Goal: Information Seeking & Learning: Find specific fact

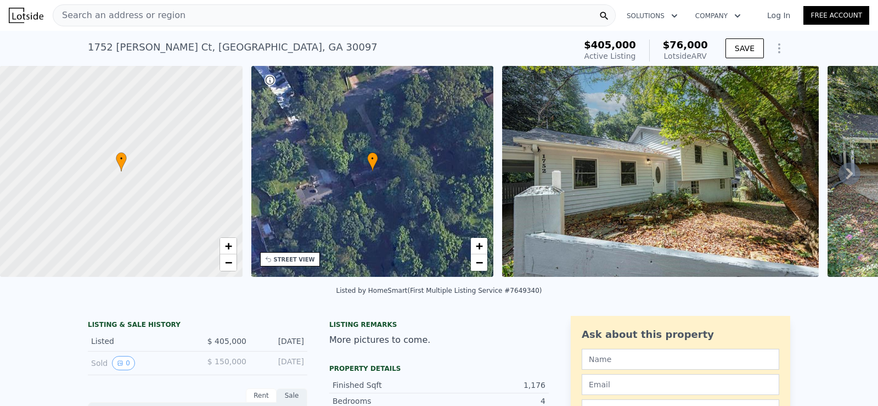
click at [162, 14] on span "Search an address or region" at bounding box center [119, 15] width 132 height 13
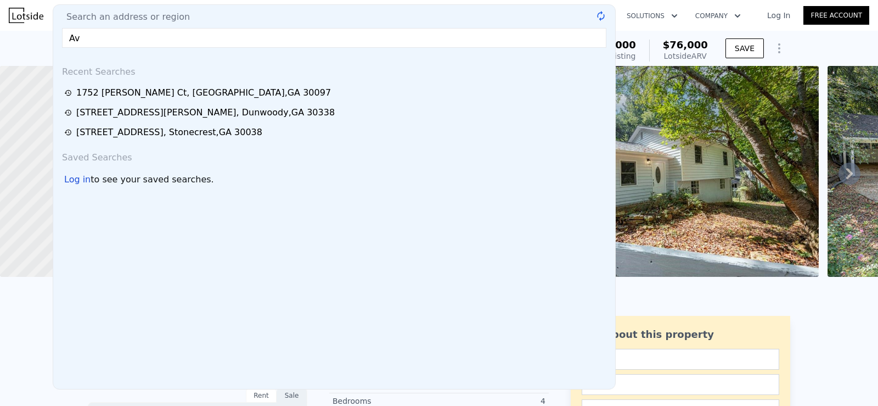
type input "A"
click at [392, 37] on input "text" at bounding box center [334, 38] width 544 height 20
paste input "[STREET_ADDRESS][PERSON_NAME]"
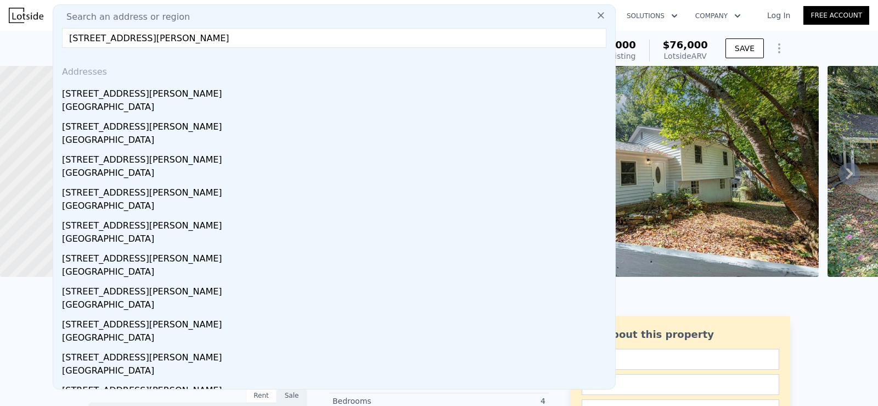
type input "[STREET_ADDRESS][PERSON_NAME]"
click at [261, 79] on div "Addresses" at bounding box center [334, 70] width 553 height 26
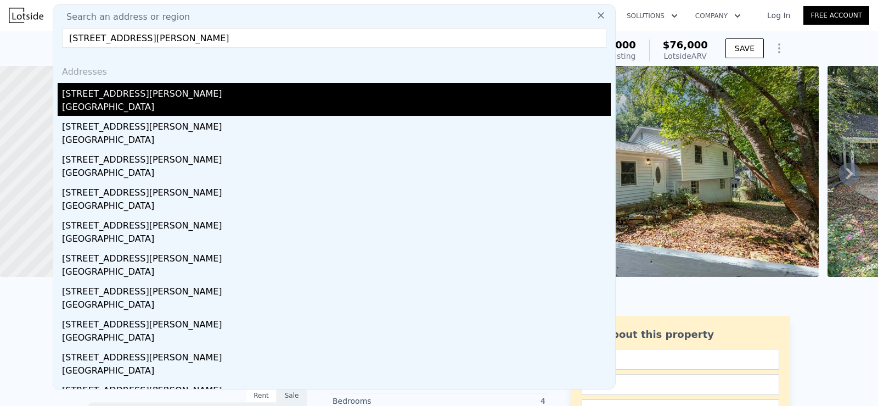
click at [103, 105] on div "[GEOGRAPHIC_DATA]" at bounding box center [336, 107] width 549 height 15
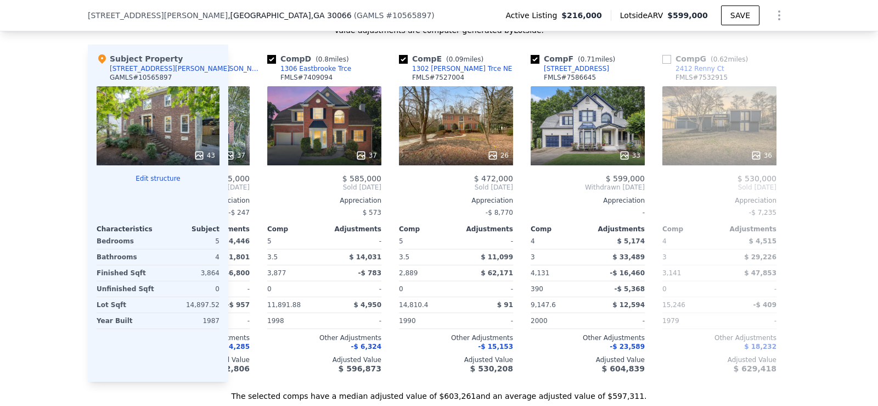
scroll to position [0, 366]
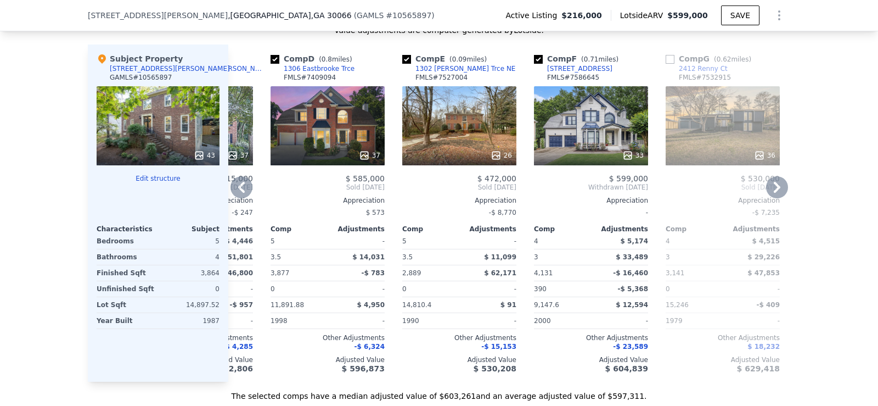
click at [403, 64] on input "checkbox" at bounding box center [406, 59] width 9 height 9
checkbox input "false"
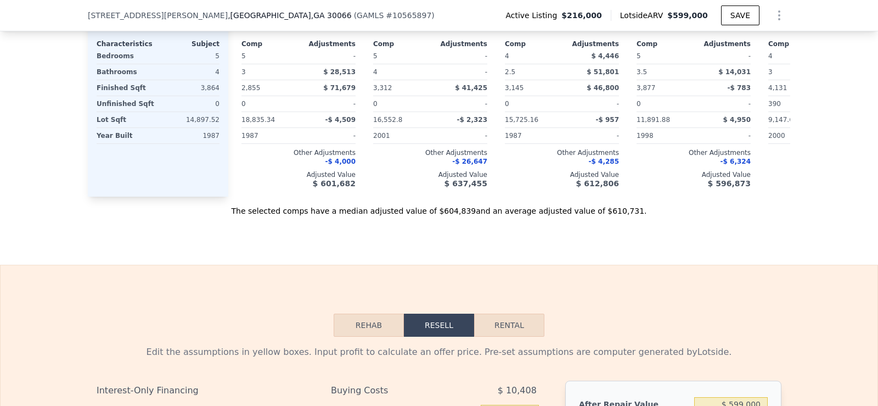
scroll to position [1403, 0]
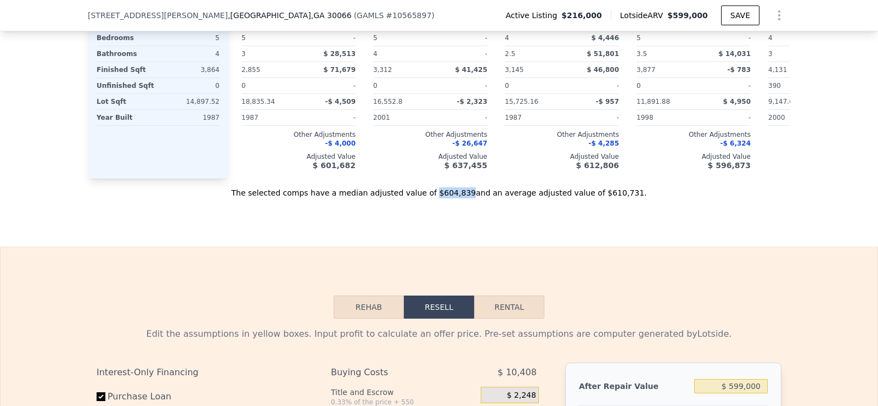
drag, startPoint x: 437, startPoint y: 211, endPoint x: 464, endPoint y: 211, distance: 27.4
click at [464, 198] on div "The selected comps have a median adjusted value of $604,839 and an average adju…" at bounding box center [439, 188] width 702 height 20
copy div "$604,839"
checkbox input "true"
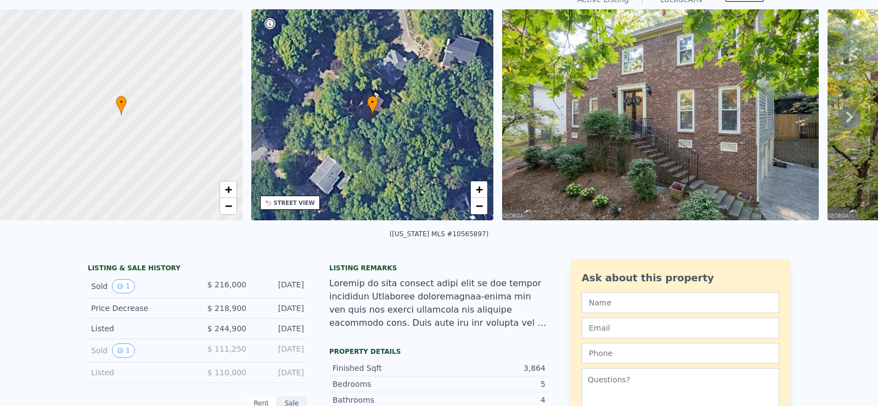
scroll to position [0, 0]
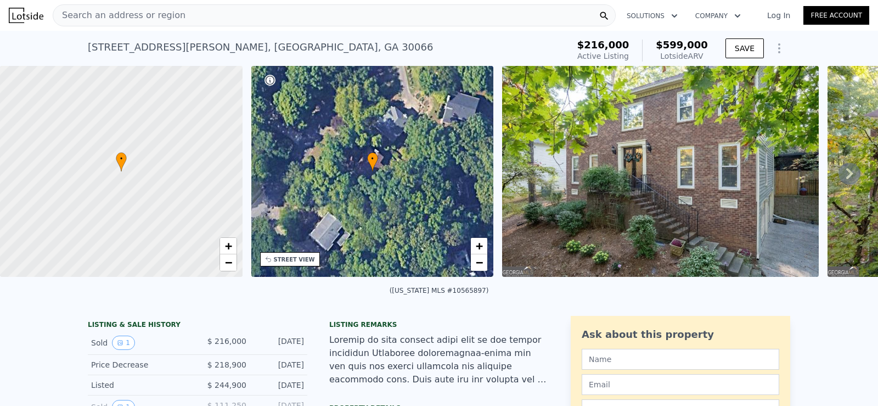
click at [148, 21] on span "Search an address or region" at bounding box center [119, 15] width 132 height 13
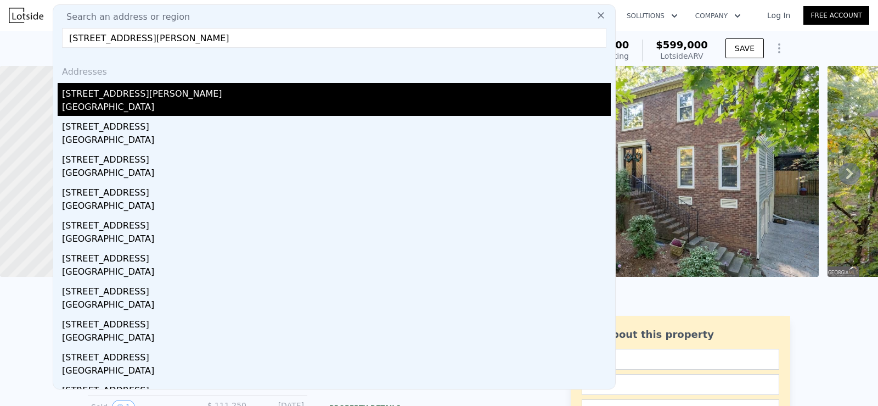
type input "[STREET_ADDRESS][PERSON_NAME]"
click at [116, 95] on div "[STREET_ADDRESS][PERSON_NAME]" at bounding box center [336, 92] width 549 height 18
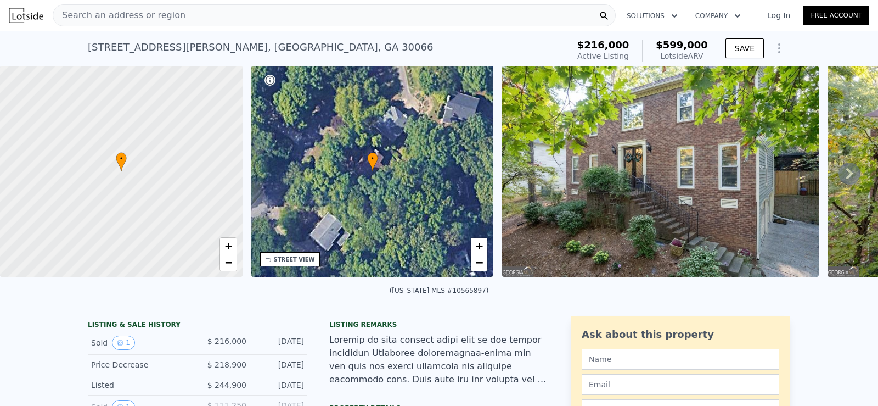
type input "2"
type input "5"
type input "1"
type input "3"
type input "1150"
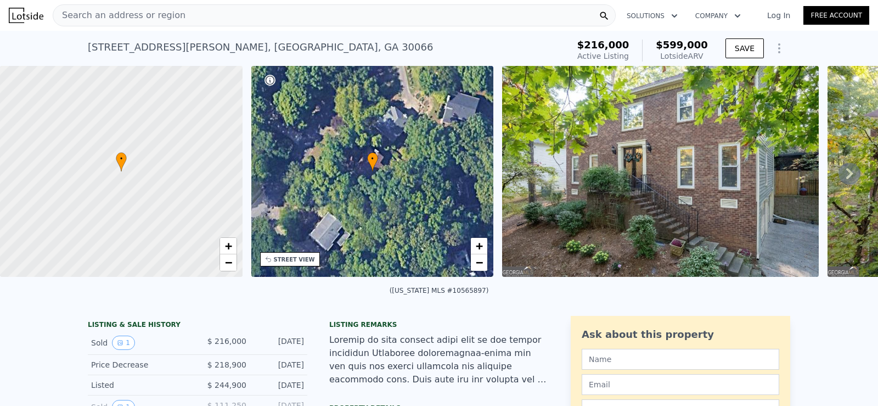
type input "2010"
type input "7000"
type input "20467"
type input "$ 1,107,000"
type input "8"
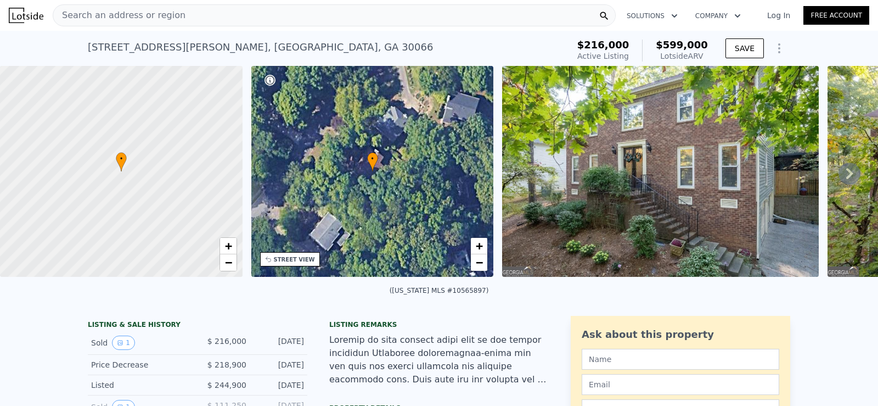
type input "$ 74,310"
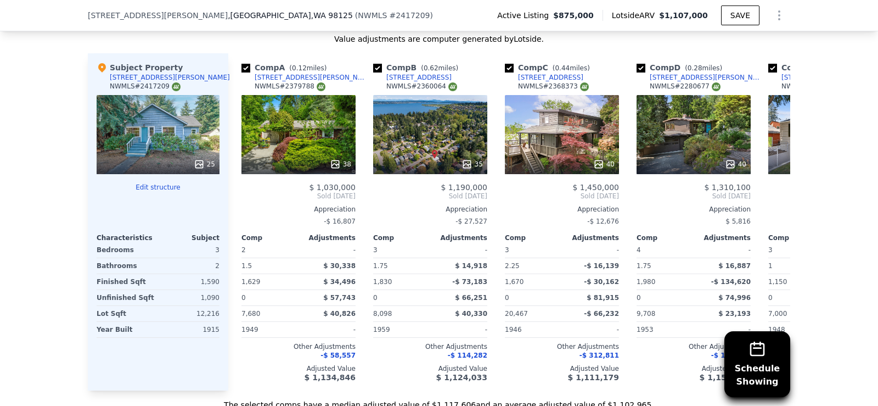
scroll to position [1269, 0]
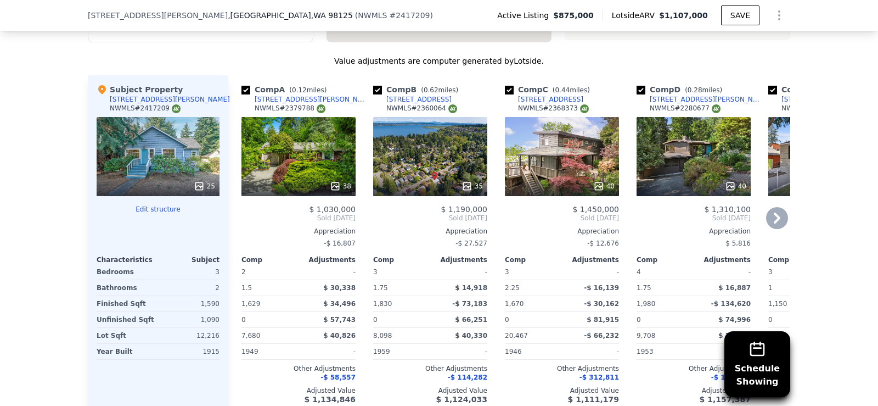
click at [774, 223] on icon at bounding box center [777, 217] width 7 height 11
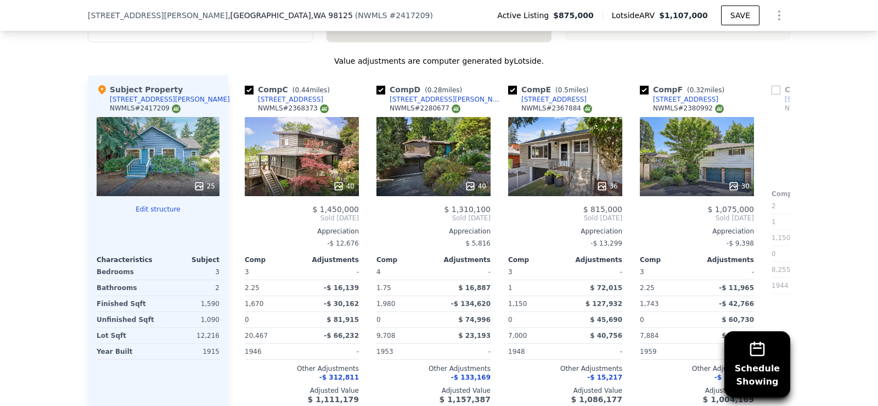
scroll to position [0, 263]
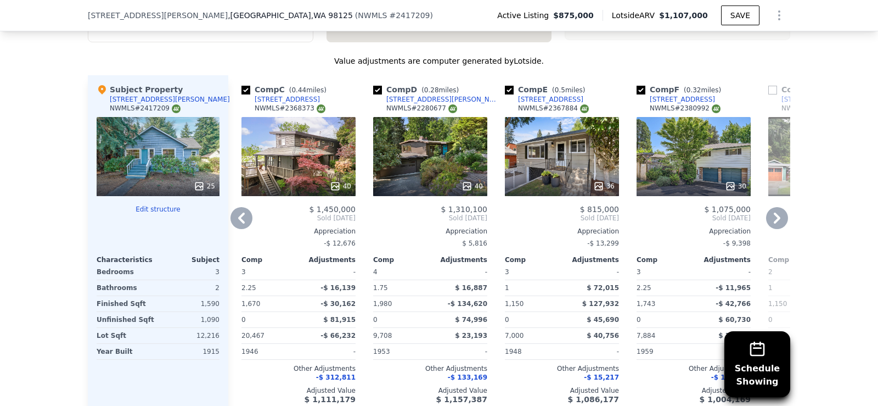
click at [505, 94] on input "checkbox" at bounding box center [509, 90] width 9 height 9
checkbox input "false"
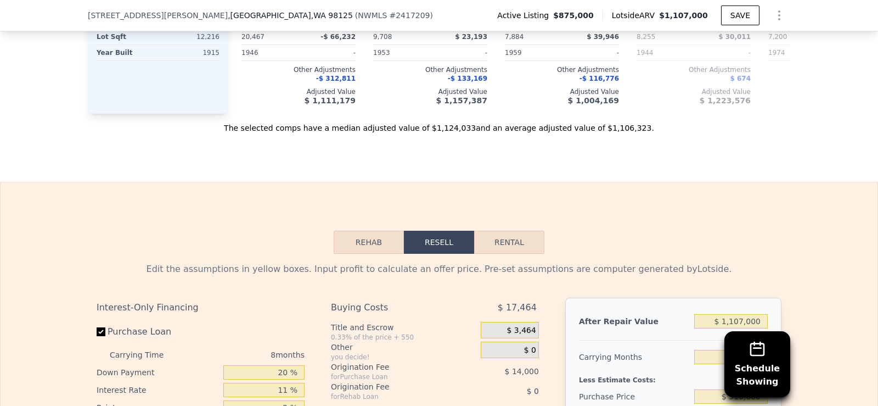
scroll to position [1551, 0]
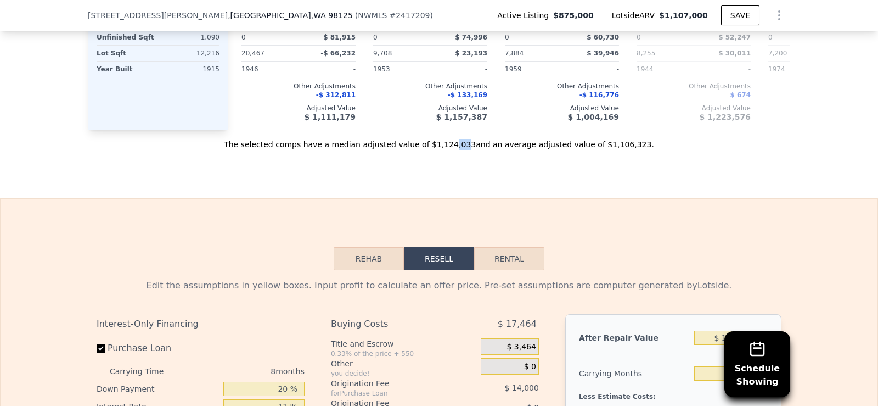
drag, startPoint x: 460, startPoint y: 159, endPoint x: 452, endPoint y: 157, distance: 8.4
click at [452, 150] on div "The selected comps have a median adjusted value of $1,124,033 and an average ad…" at bounding box center [439, 140] width 702 height 20
drag, startPoint x: 464, startPoint y: 156, endPoint x: 431, endPoint y: 160, distance: 33.1
click at [431, 150] on div "The selected comps have a median adjusted value of $1,124,033 and an average ad…" at bounding box center [439, 140] width 702 height 20
copy div "$1,124,033"
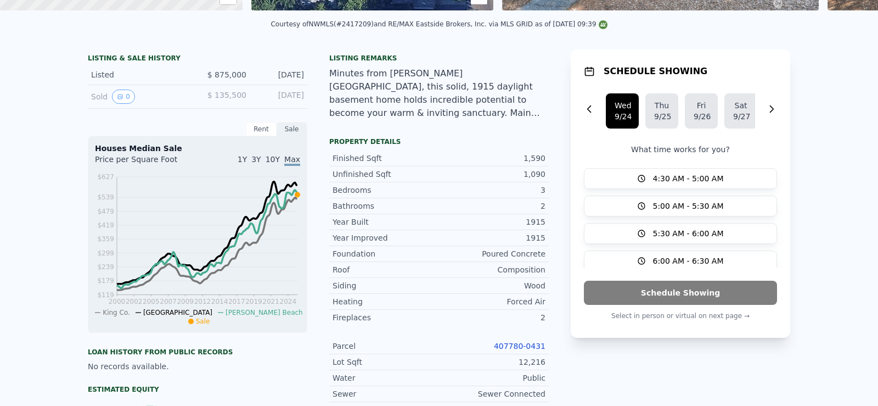
scroll to position [0, 0]
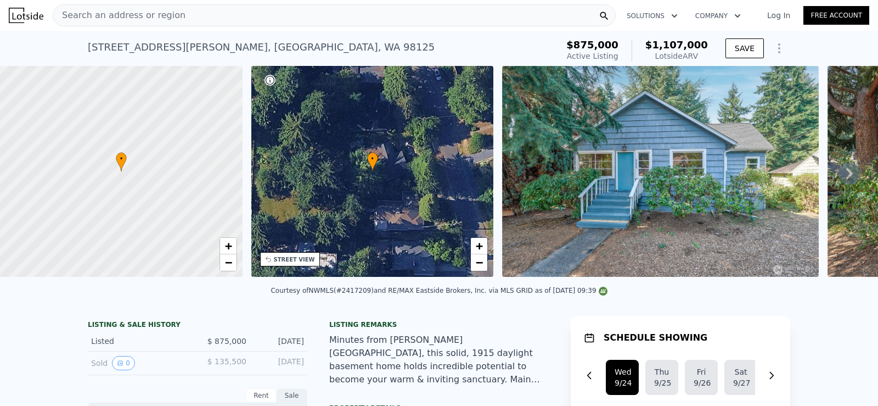
click at [120, 17] on span "Search an address or region" at bounding box center [119, 15] width 132 height 13
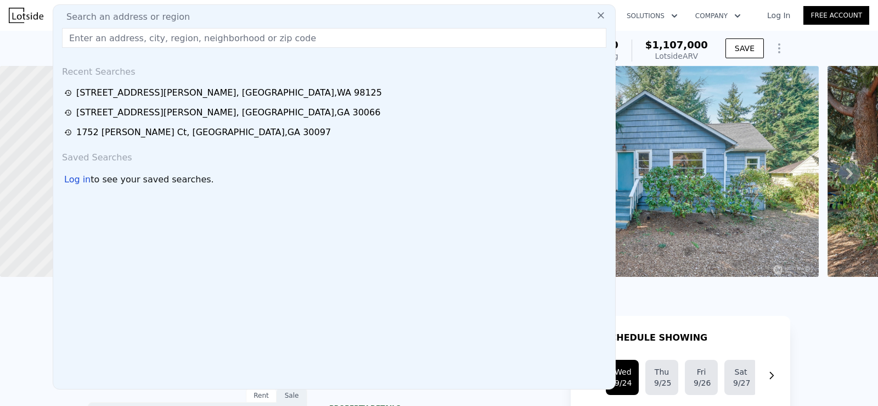
click at [108, 47] on input "text" at bounding box center [334, 38] width 544 height 20
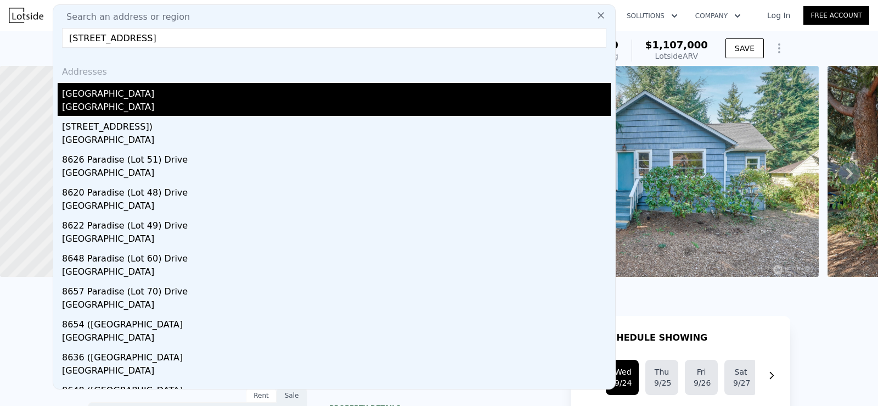
type input "[STREET_ADDRESS]"
click at [266, 89] on div "[GEOGRAPHIC_DATA]" at bounding box center [336, 92] width 549 height 18
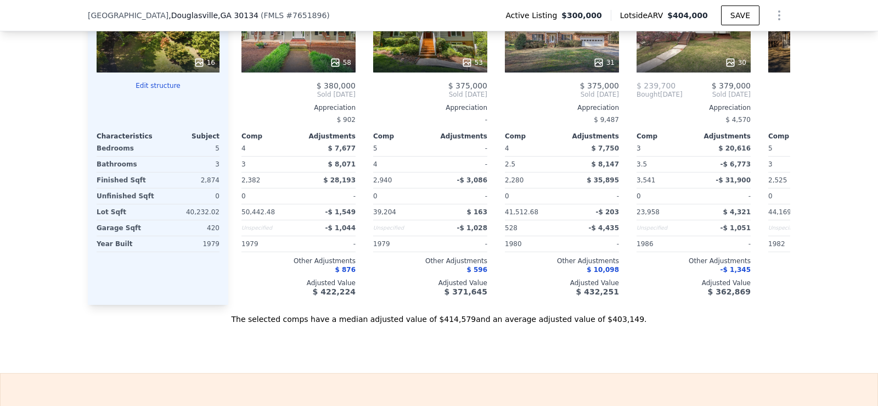
scroll to position [1146, 0]
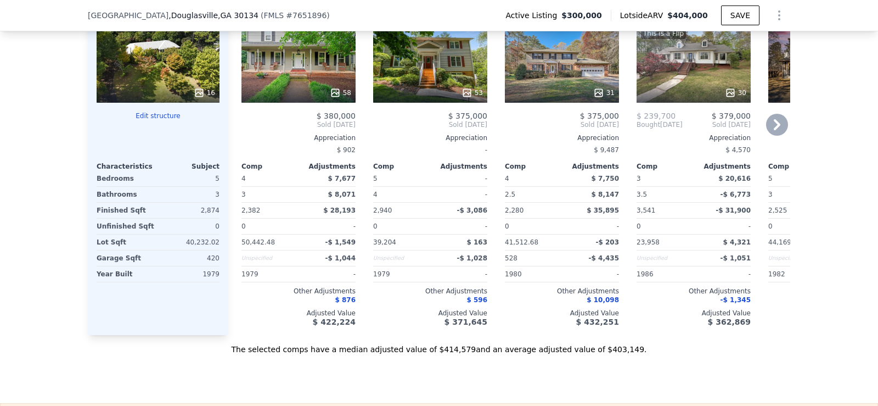
click at [774, 128] on icon at bounding box center [777, 124] width 7 height 11
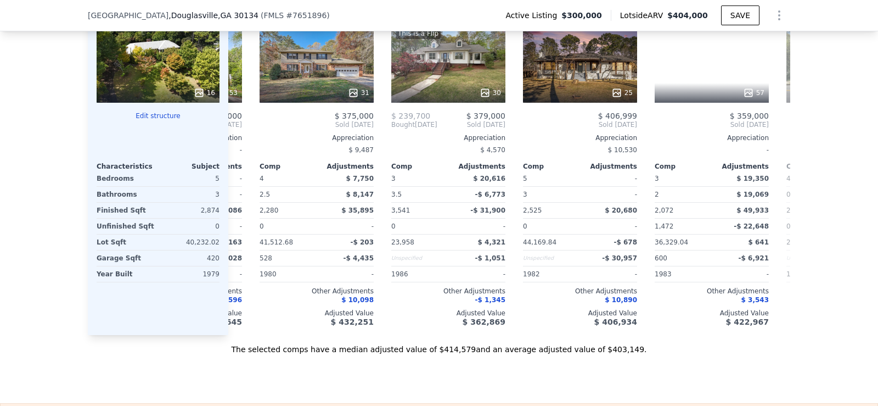
scroll to position [0, 263]
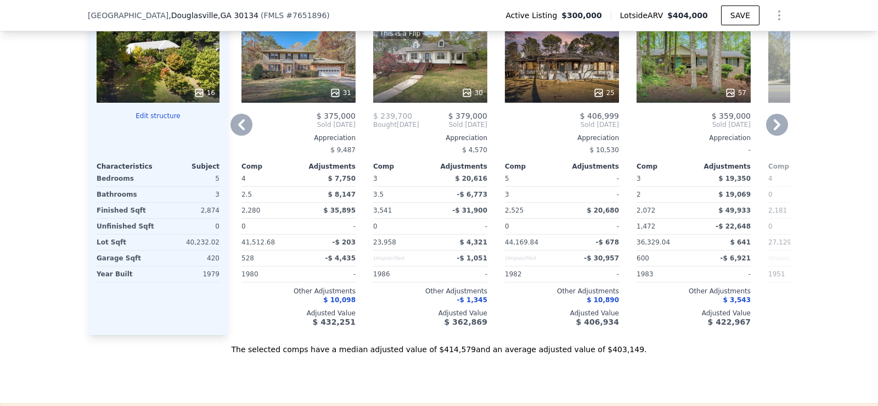
click at [237, 136] on icon at bounding box center [241, 125] width 22 height 22
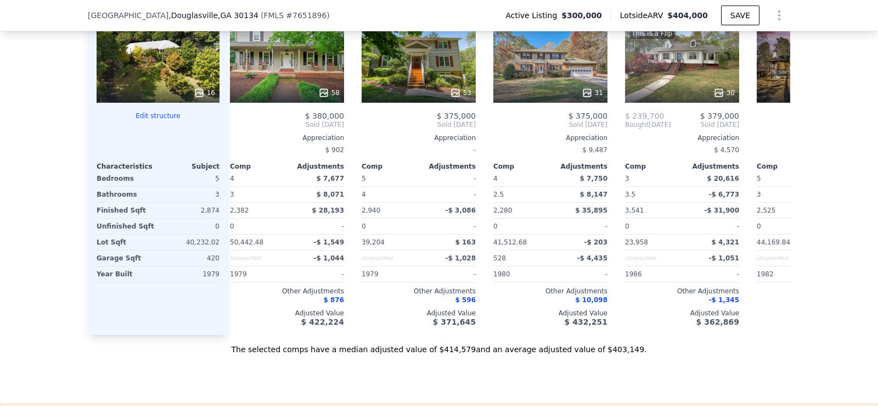
scroll to position [0, 0]
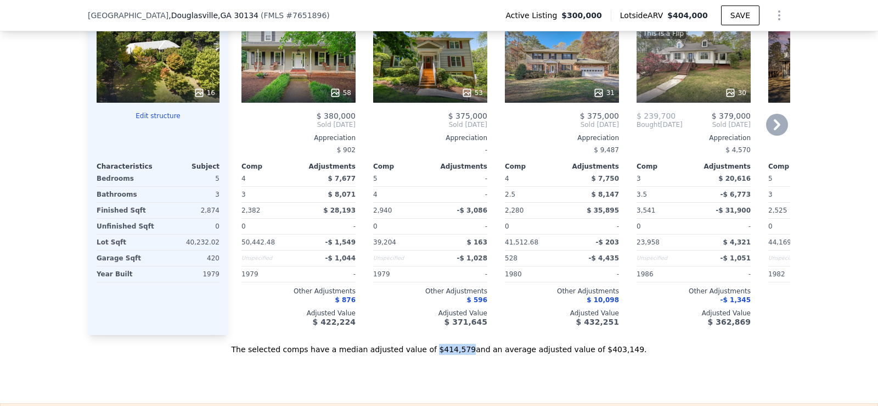
drag, startPoint x: 437, startPoint y: 363, endPoint x: 463, endPoint y: 367, distance: 26.0
click at [463, 355] on div "The selected comps have a median adjusted value of $414,579 and an average adju…" at bounding box center [439, 345] width 702 height 20
copy div "$414,579"
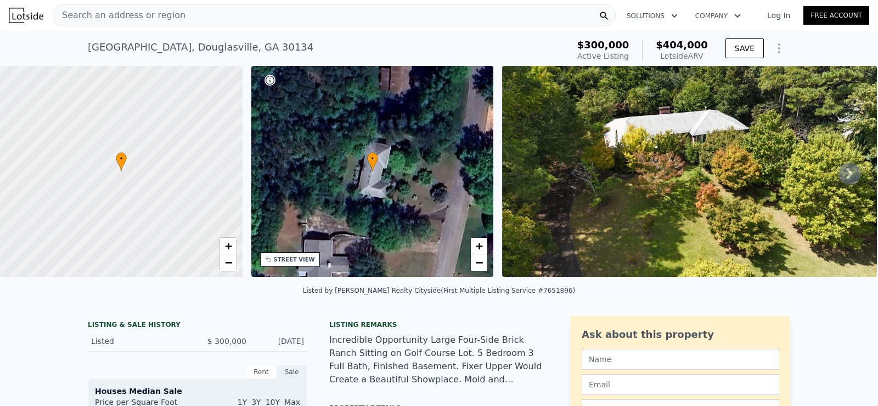
click at [132, 15] on span "Search an address or region" at bounding box center [119, 15] width 132 height 13
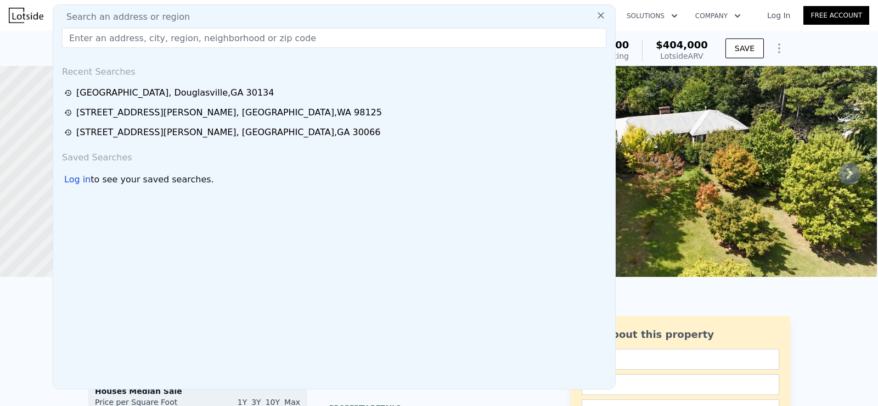
click at [132, 15] on span "Search an address or region" at bounding box center [124, 16] width 132 height 13
click at [130, 36] on input "text" at bounding box center [334, 38] width 544 height 20
paste input "[STREET_ADDRESS][US_STATE]"
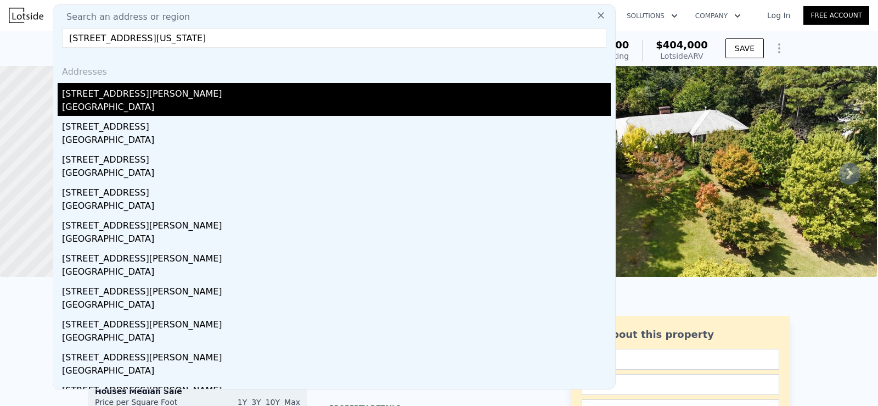
type input "[STREET_ADDRESS][US_STATE]"
click at [131, 99] on div "[STREET_ADDRESS][PERSON_NAME]" at bounding box center [336, 92] width 549 height 18
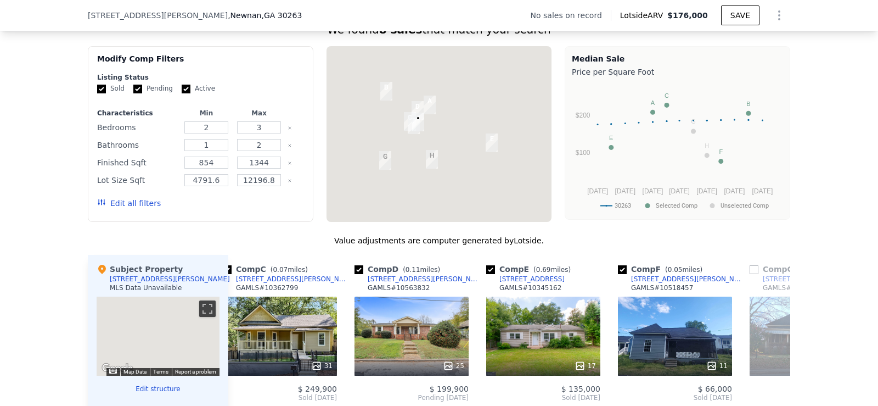
scroll to position [931, 0]
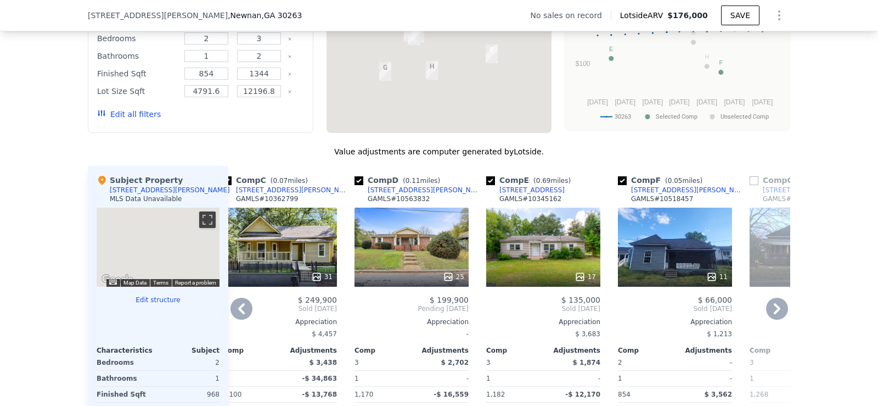
click at [618, 185] on input "checkbox" at bounding box center [622, 180] width 9 height 9
checkbox input "false"
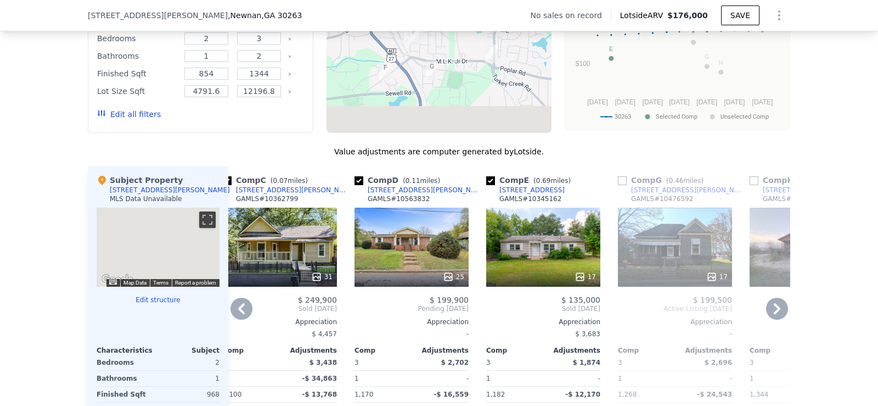
click at [482, 188] on div "Comp E ( 0.69 miles) [STREET_ADDRESS] # 10345162 17 $ 135,000 Sold [DATE] Appre…" at bounding box center [543, 334] width 123 height 337
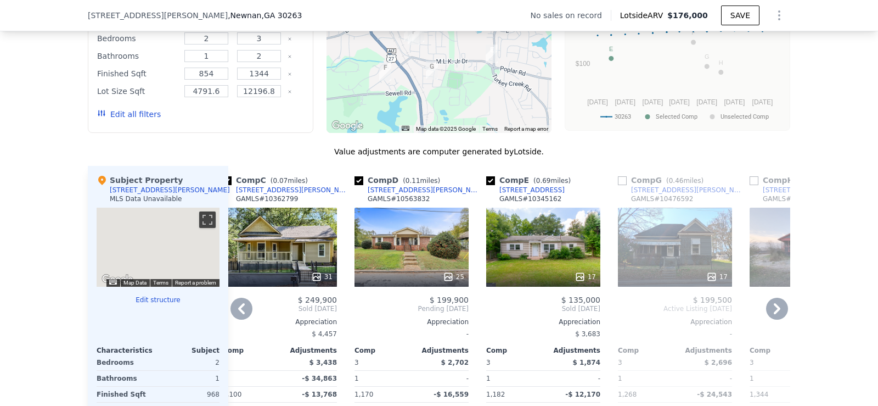
click at [487, 185] on input "checkbox" at bounding box center [490, 180] width 9 height 9
checkbox input "false"
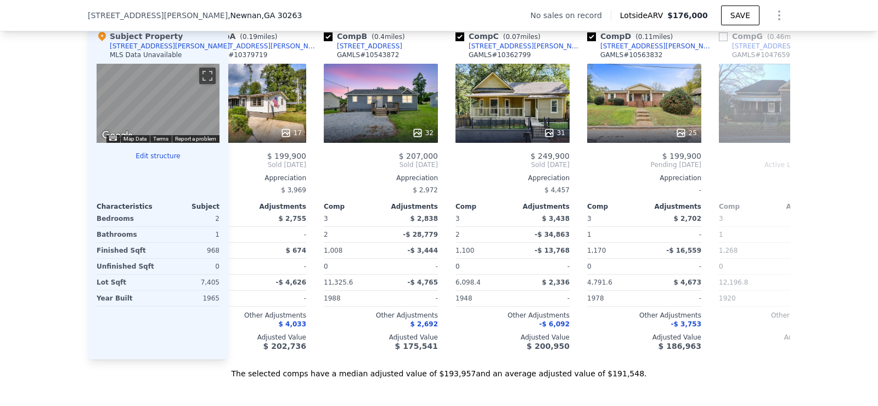
scroll to position [0, 0]
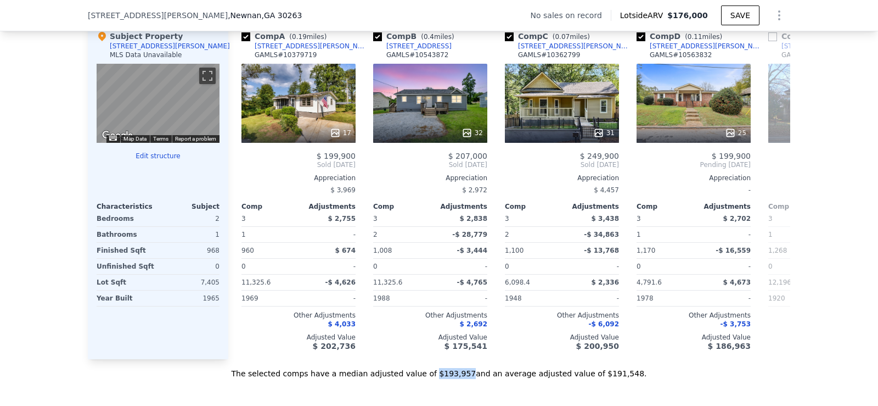
drag, startPoint x: 438, startPoint y: 389, endPoint x: 465, endPoint y: 391, distance: 27.0
click at [465, 379] on div "The selected comps have a median adjusted value of $193,957 and an average adju…" at bounding box center [439, 369] width 702 height 20
copy div "$193,957"
checkbox input "true"
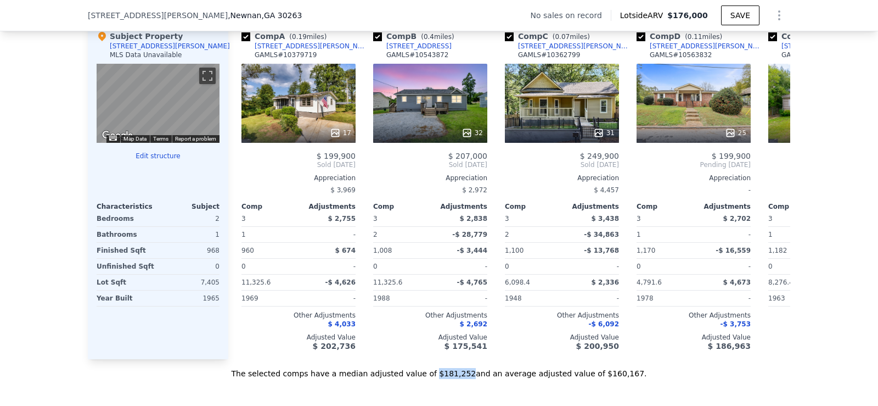
drag, startPoint x: 438, startPoint y: 391, endPoint x: 463, endPoint y: 393, distance: 24.2
click at [463, 379] on div "The selected comps have a median adjusted value of $181,252 and an average adju…" at bounding box center [439, 369] width 702 height 20
copy div "$181,252"
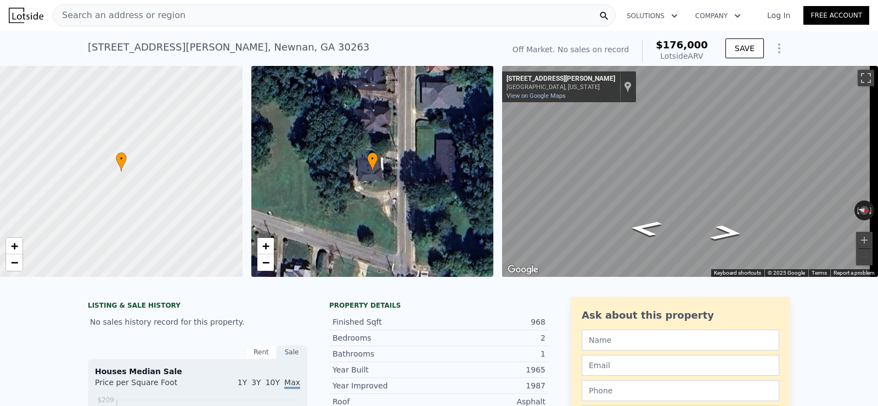
click at [211, 18] on div "Search an address or region" at bounding box center [334, 15] width 563 height 22
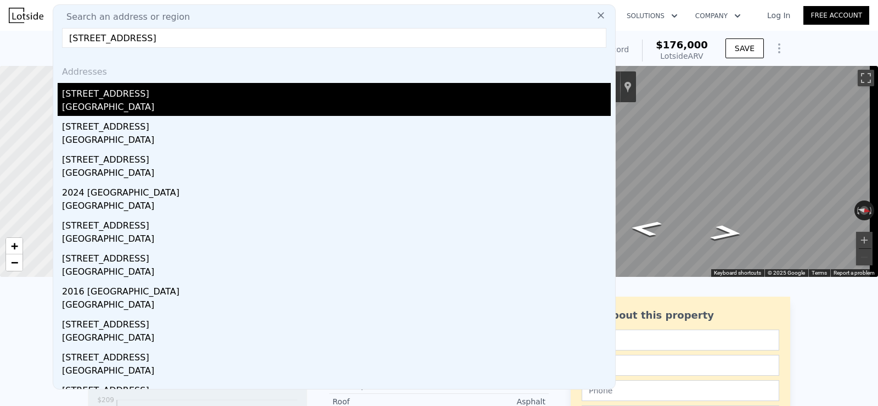
type input "[STREET_ADDRESS]"
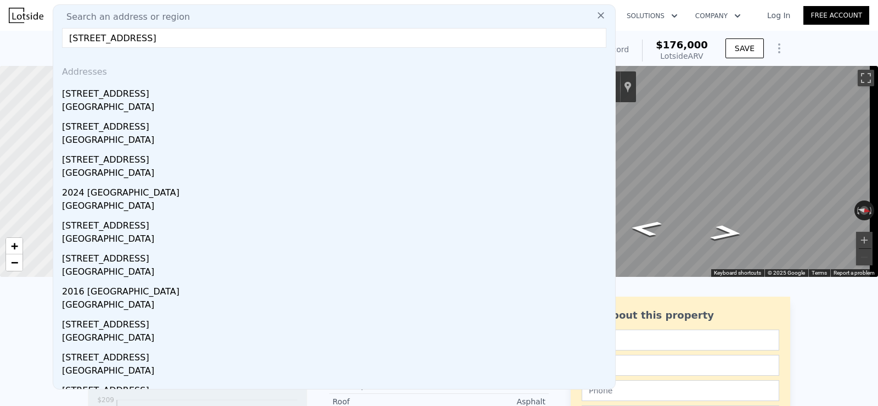
drag, startPoint x: 296, startPoint y: 111, endPoint x: 380, endPoint y: 12, distance: 129.6
click at [296, 110] on div "[GEOGRAPHIC_DATA]" at bounding box center [336, 107] width 549 height 15
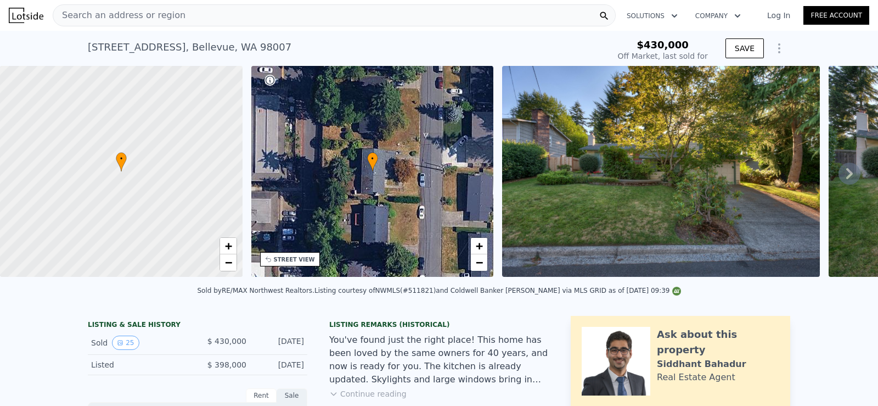
type input "$ 1,318,000"
type input "$ 754,488"
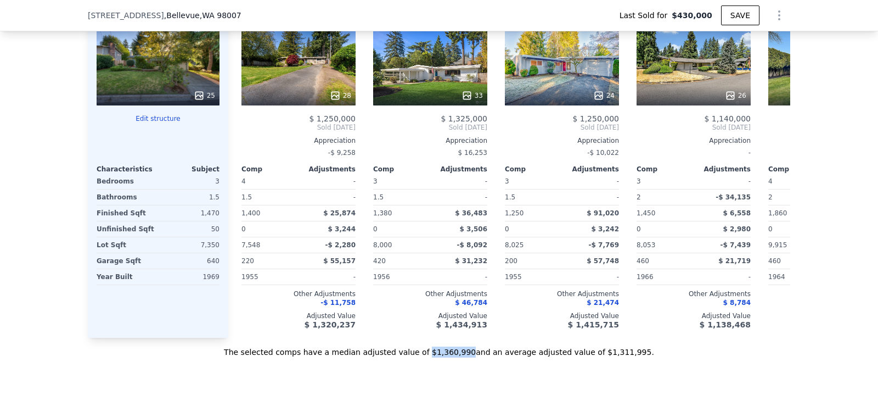
drag, startPoint x: 433, startPoint y: 367, endPoint x: 466, endPoint y: 366, distance: 33.0
click at [466, 357] on div "The selected comps have a median adjusted value of $1,360,990 and an average ad…" at bounding box center [439, 348] width 702 height 20
copy div "$1,360,990"
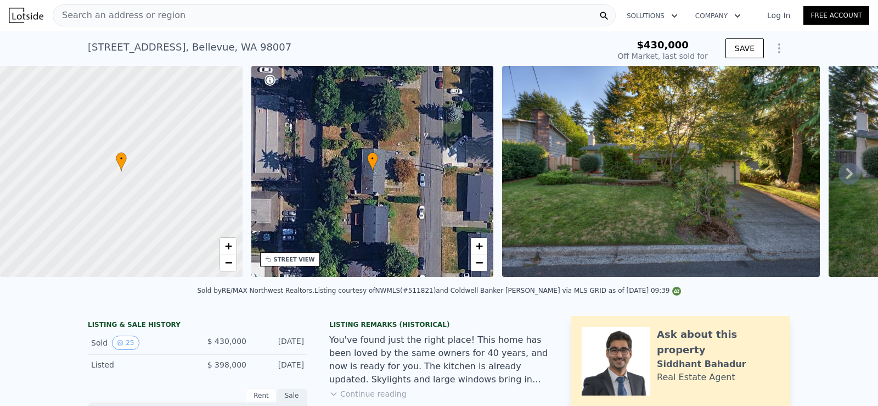
click at [209, 17] on div "Search an address or region" at bounding box center [334, 15] width 563 height 22
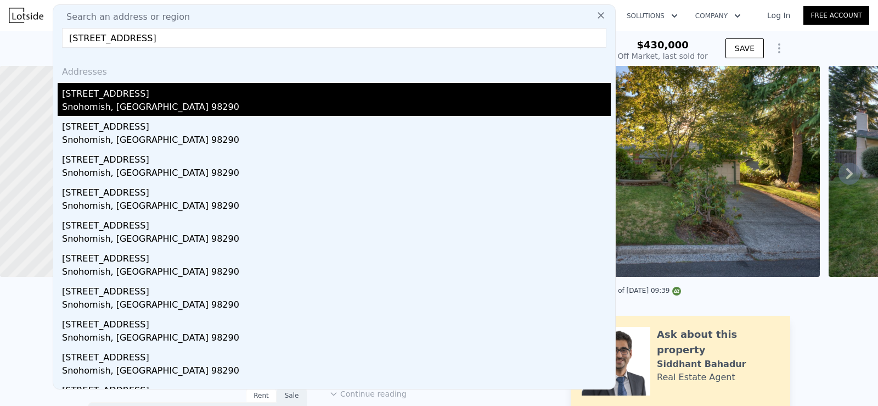
type input "[STREET_ADDRESS]"
click at [143, 103] on div "Snohomish, [GEOGRAPHIC_DATA] 98290" at bounding box center [336, 107] width 549 height 15
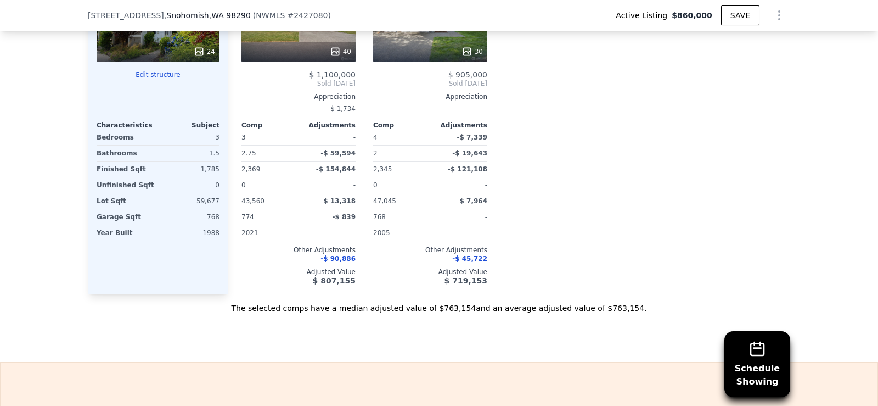
scroll to position [1281, 0]
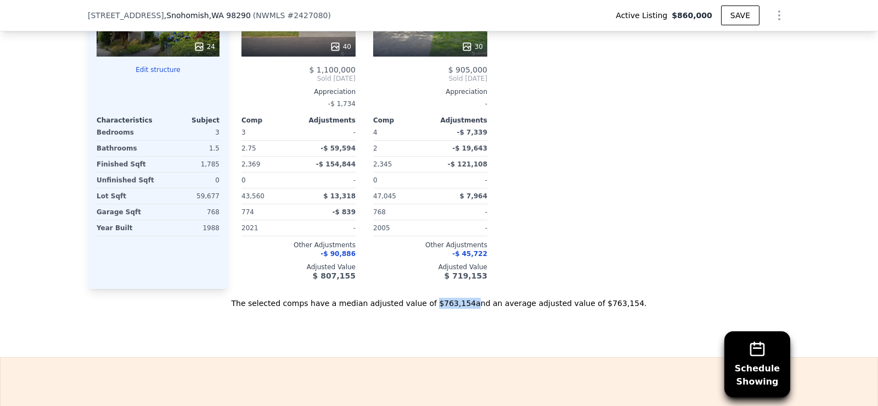
drag, startPoint x: 437, startPoint y: 310, endPoint x: 466, endPoint y: 323, distance: 32.2
drag, startPoint x: 436, startPoint y: 312, endPoint x: 463, endPoint y: 314, distance: 27.0
click at [463, 308] on div "The selected comps have a median adjusted value of $763,154 and an average adju…" at bounding box center [439, 299] width 702 height 20
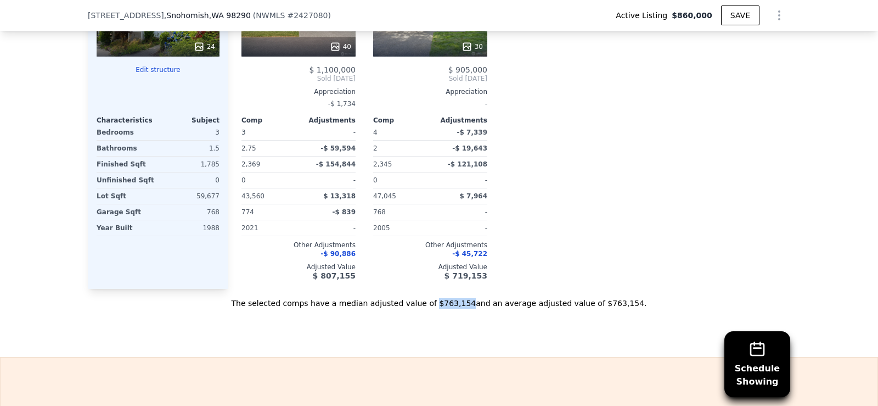
copy div "$763,154"
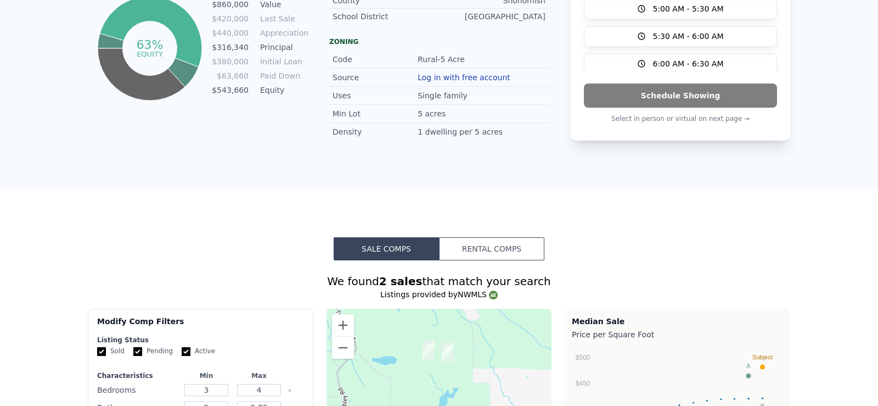
scroll to position [0, 0]
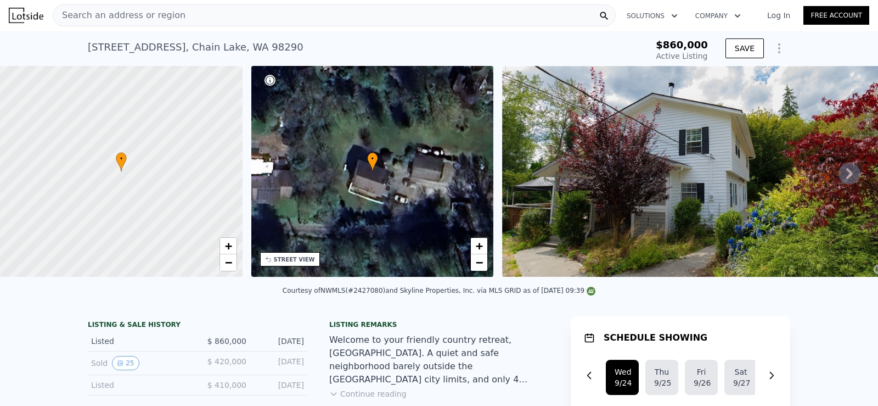
click at [175, 20] on div "Search an address or region" at bounding box center [334, 15] width 563 height 22
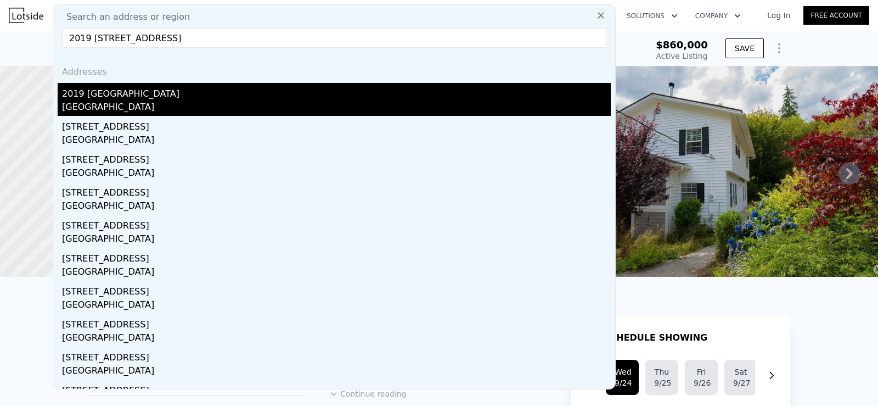
type input "2019 [STREET_ADDRESS]"
click at [241, 90] on div "2019 [GEOGRAPHIC_DATA]" at bounding box center [336, 92] width 549 height 18
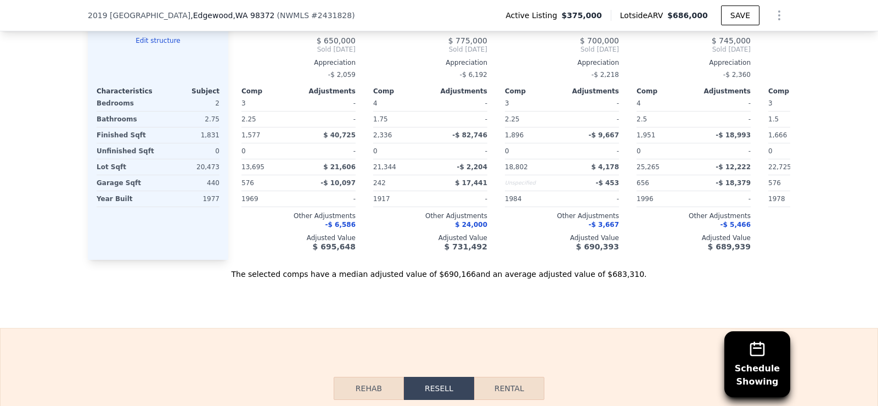
scroll to position [1446, 0]
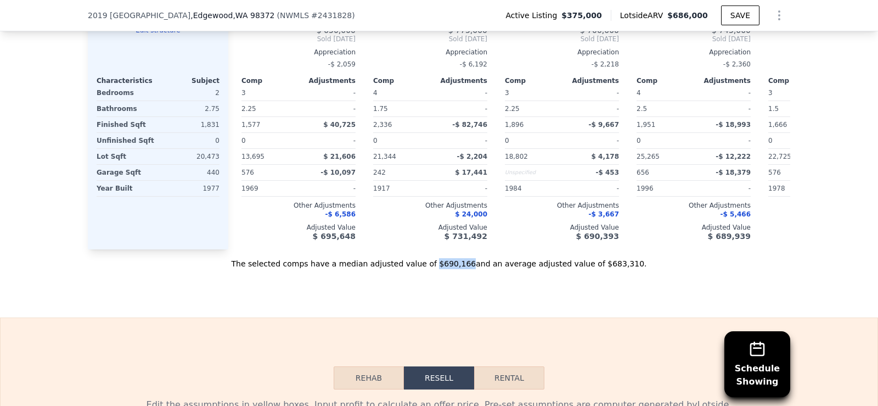
drag, startPoint x: 438, startPoint y: 282, endPoint x: 464, endPoint y: 284, distance: 26.5
click at [464, 269] on div "The selected comps have a median adjusted value of $690,166 and an average adju…" at bounding box center [439, 259] width 702 height 20
copy div "$690,166"
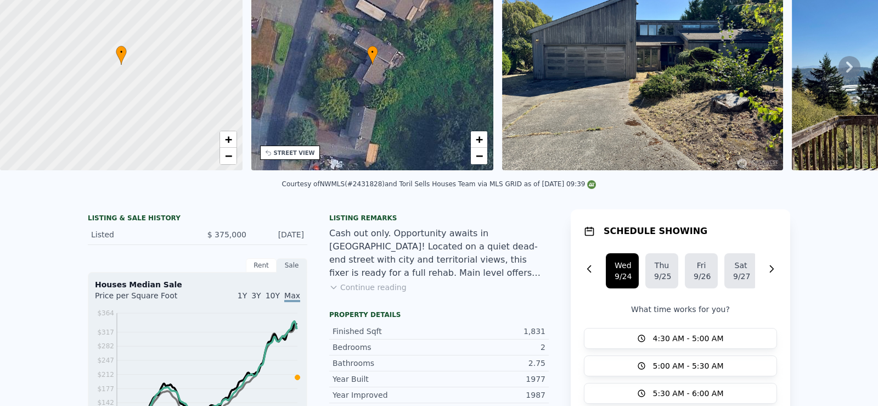
scroll to position [0, 0]
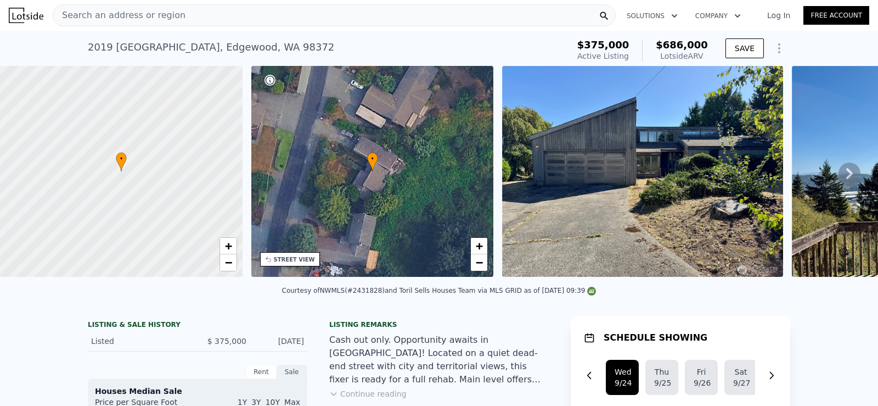
click at [153, 10] on span "Search an address or region" at bounding box center [119, 15] width 132 height 13
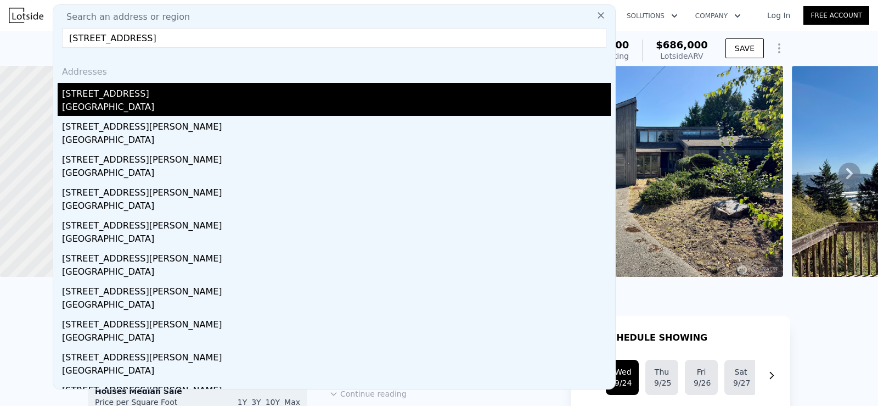
type input "[STREET_ADDRESS]"
click at [216, 100] on div "[GEOGRAPHIC_DATA]" at bounding box center [336, 107] width 549 height 15
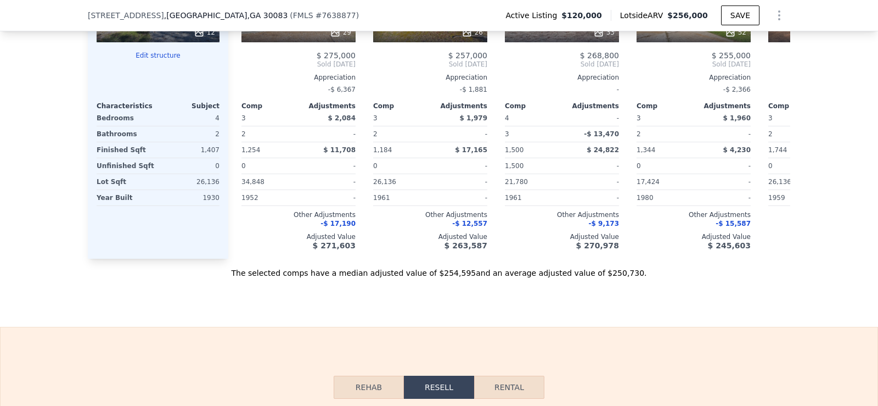
scroll to position [1369, 0]
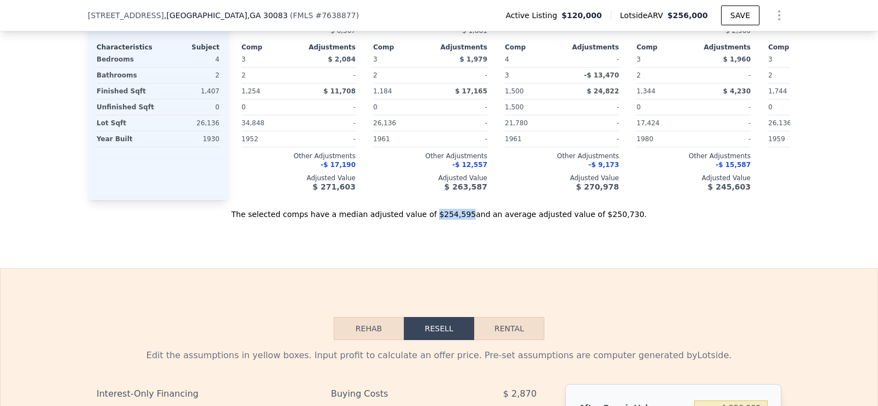
drag, startPoint x: 435, startPoint y: 230, endPoint x: 464, endPoint y: 234, distance: 29.9
click at [464, 220] on div "The selected comps have a median adjusted value of $254,595 and an average adju…" at bounding box center [439, 210] width 702 height 20
copy div "$254,595"
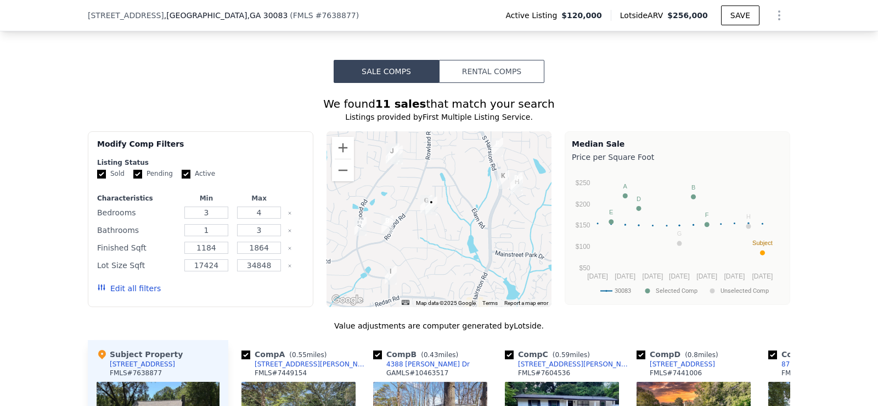
scroll to position [0, 0]
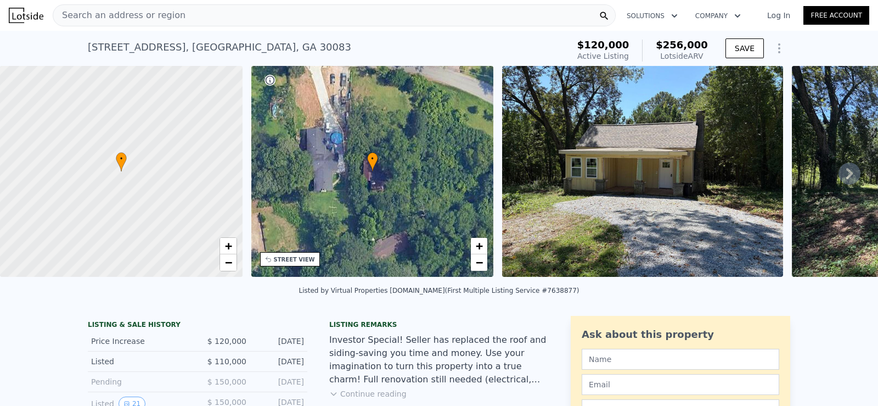
click at [200, 13] on div "Search an address or region" at bounding box center [334, 15] width 563 height 22
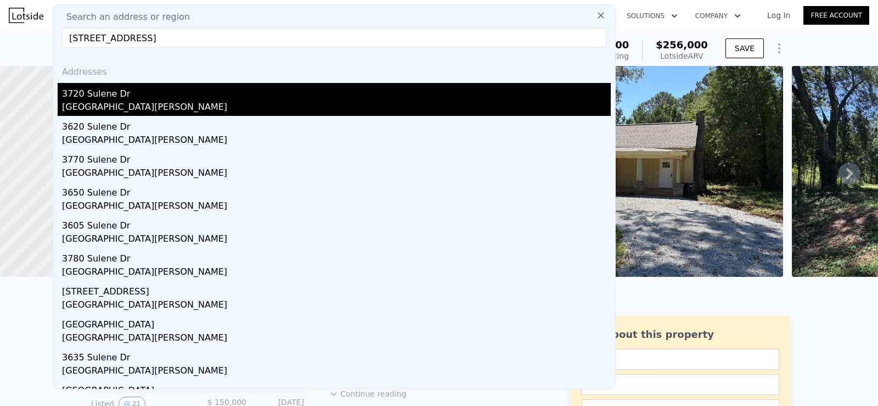
type input "[STREET_ADDRESS]"
click at [515, 104] on div "[GEOGRAPHIC_DATA][PERSON_NAME]" at bounding box center [336, 107] width 549 height 15
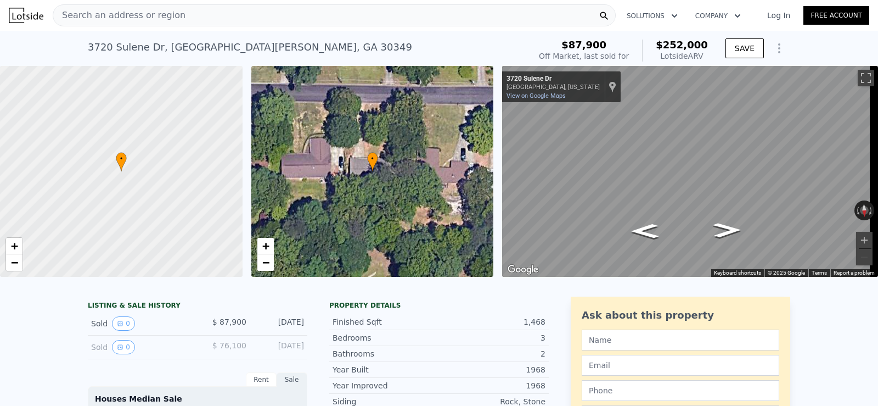
click at [199, 8] on div "Search an address or region" at bounding box center [334, 15] width 563 height 22
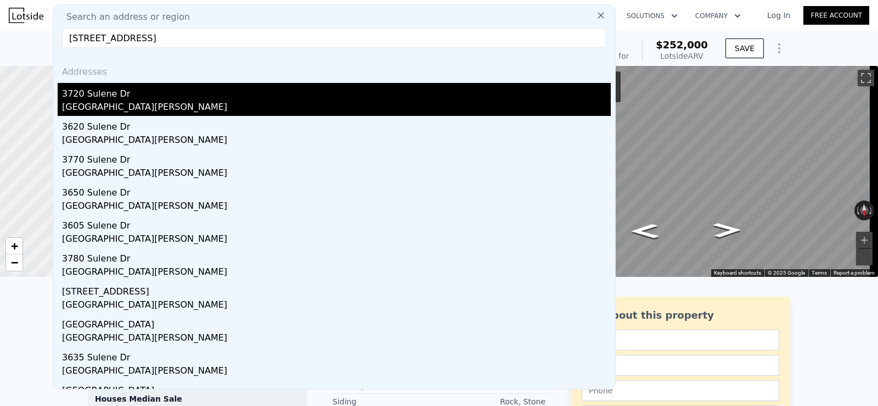
type input "[STREET_ADDRESS]"
click at [405, 99] on div "3720 Sulene Dr" at bounding box center [336, 92] width 549 height 18
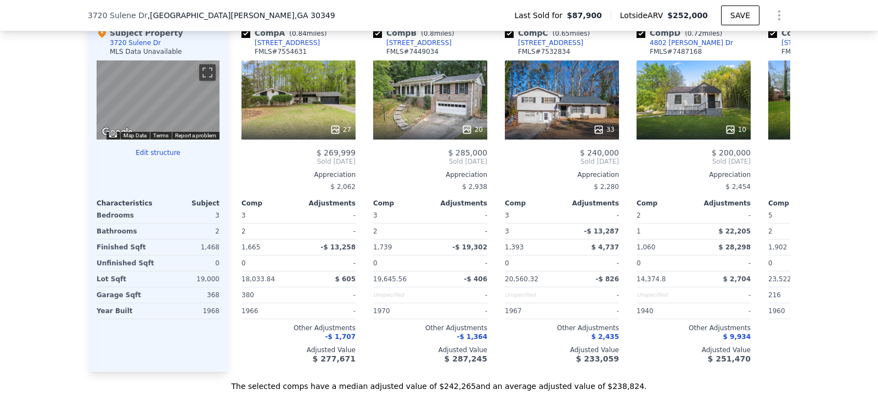
scroll to position [1029, 0]
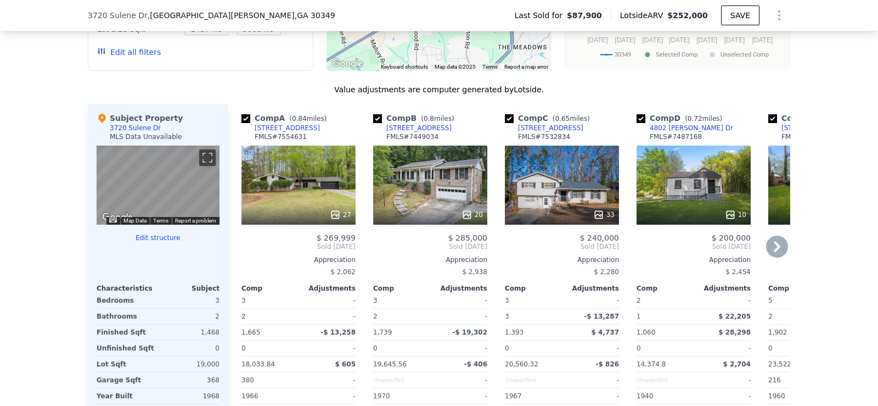
click at [638, 123] on input "checkbox" at bounding box center [641, 118] width 9 height 9
checkbox input "false"
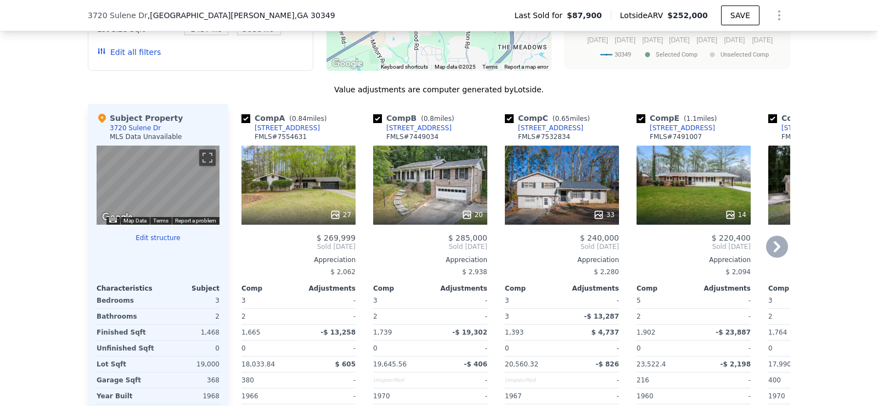
click at [638, 123] on input "checkbox" at bounding box center [641, 118] width 9 height 9
checkbox input "false"
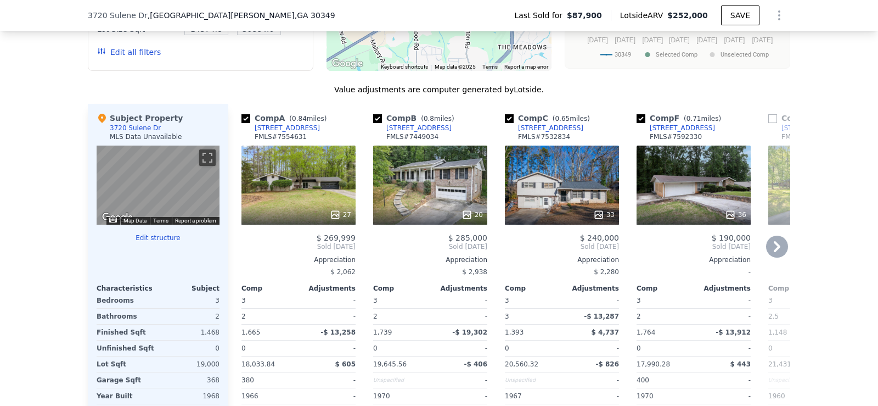
click at [638, 123] on input "checkbox" at bounding box center [641, 118] width 9 height 9
checkbox input "false"
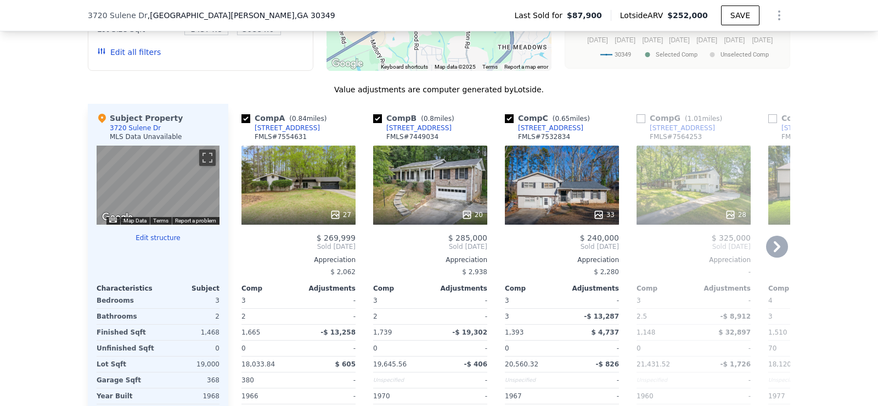
click at [505, 123] on input "checkbox" at bounding box center [509, 118] width 9 height 9
checkbox input "false"
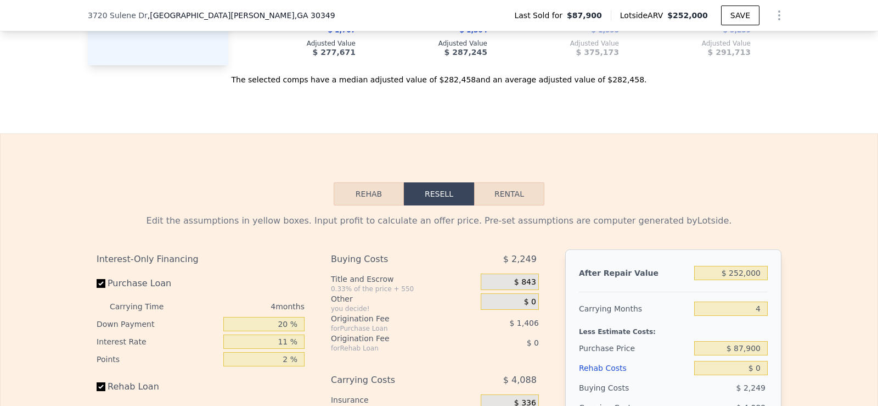
scroll to position [1390, 0]
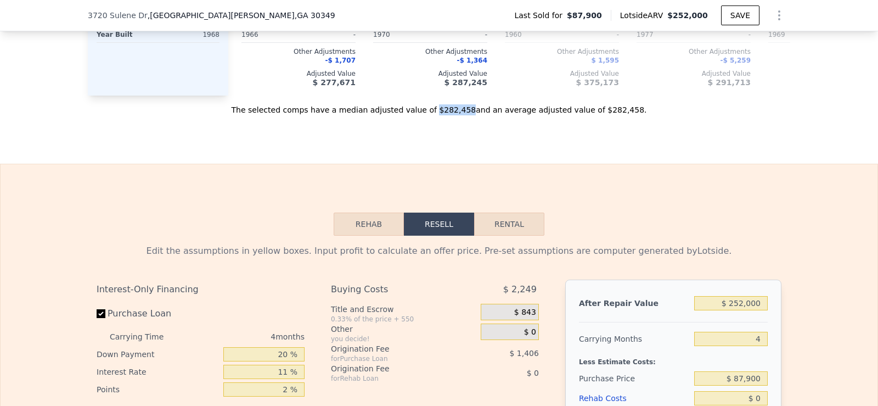
drag, startPoint x: 436, startPoint y: 128, endPoint x: 465, endPoint y: 132, distance: 29.9
